Goal: Transaction & Acquisition: Register for event/course

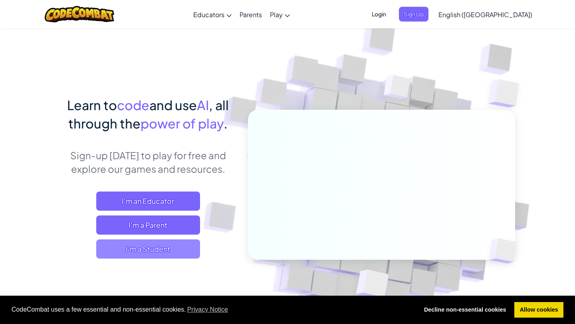
click at [172, 249] on span "I'm a Student" at bounding box center [148, 248] width 104 height 19
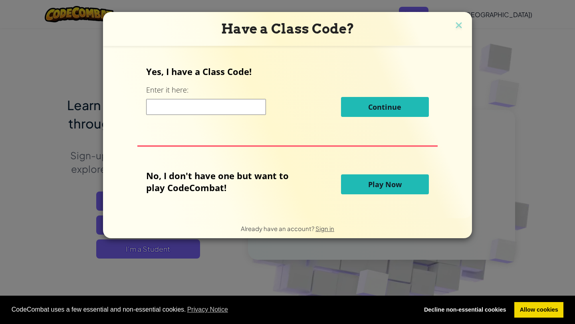
click at [239, 108] on input at bounding box center [206, 107] width 120 height 16
click at [457, 19] on div "Have a Class Code?" at bounding box center [287, 29] width 369 height 34
click at [457, 28] on img at bounding box center [458, 26] width 10 height 12
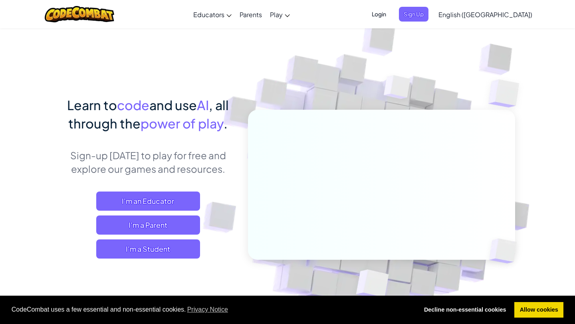
click at [391, 16] on span "Login" at bounding box center [379, 14] width 24 height 15
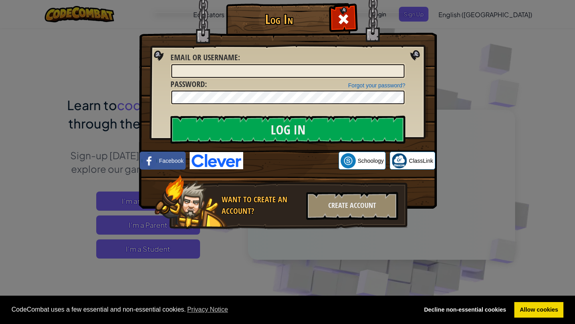
click at [262, 79] on div "Forgot your password? Password :" at bounding box center [287, 92] width 235 height 27
click at [276, 72] on input "Email or Username :" at bounding box center [287, 71] width 233 height 14
